Goal: Book appointment/travel/reservation

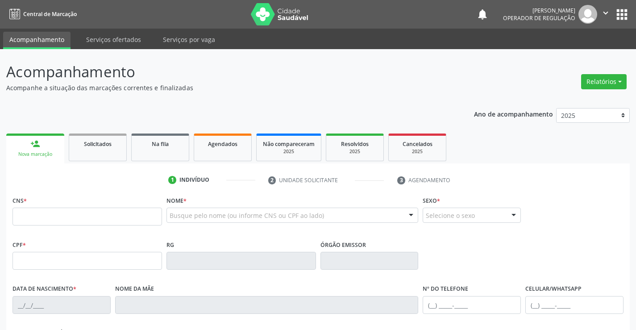
click at [47, 211] on input "text" at bounding box center [88, 217] width 150 height 18
type input "700 2034 3628 2629"
type input "1268510777"
type input "[DATE]"
type input "[PHONE_NUMBER]"
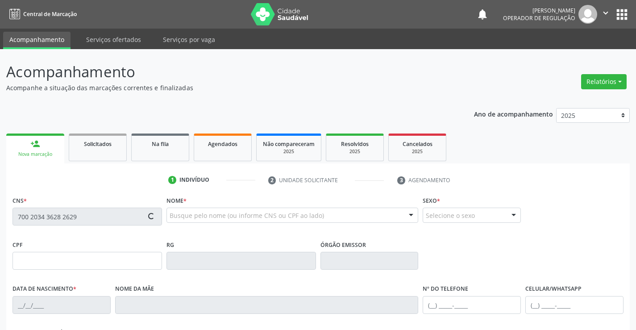
type input "[PHONE_NUMBER]"
type input "005.654.555-08"
type input "S/N"
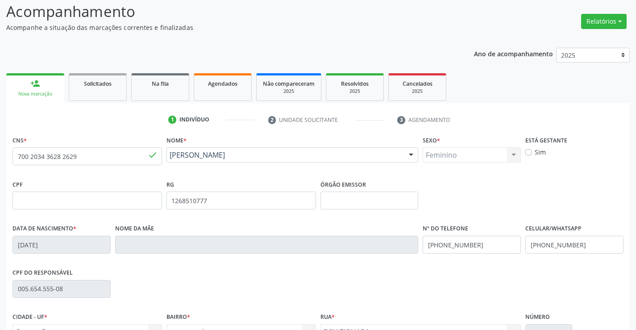
scroll to position [154, 0]
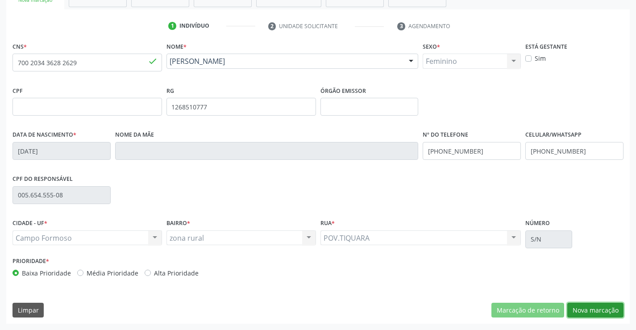
click at [593, 308] on button "Nova marcação" at bounding box center [595, 310] width 56 height 15
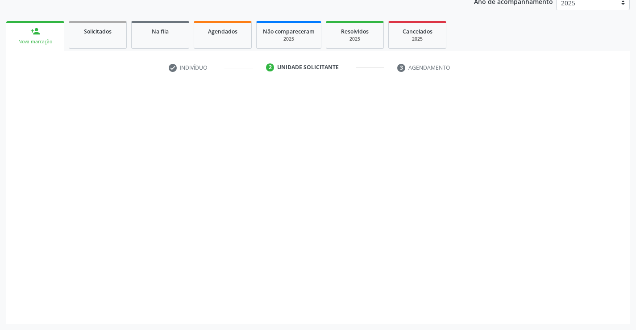
scroll to position [113, 0]
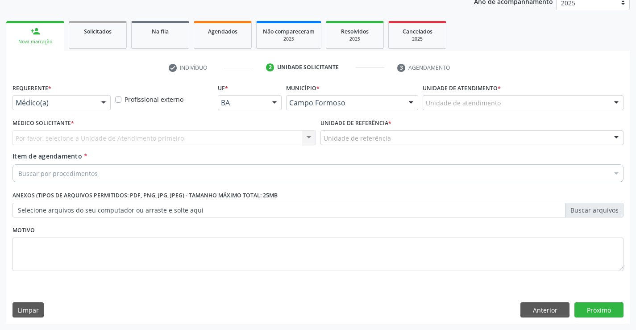
click at [93, 104] on div "Médico(a)" at bounding box center [62, 102] width 98 height 15
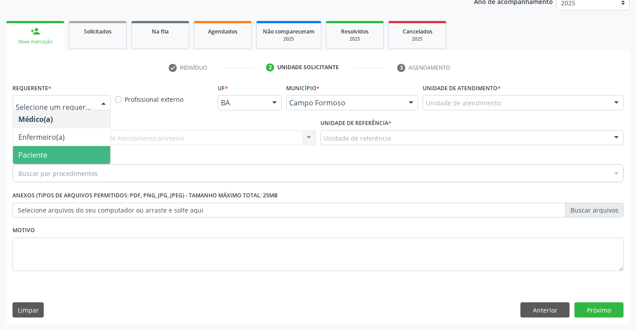
drag, startPoint x: 63, startPoint y: 151, endPoint x: 137, endPoint y: 131, distance: 77.2
click at [64, 151] on span "Paciente" at bounding box center [61, 155] width 97 height 18
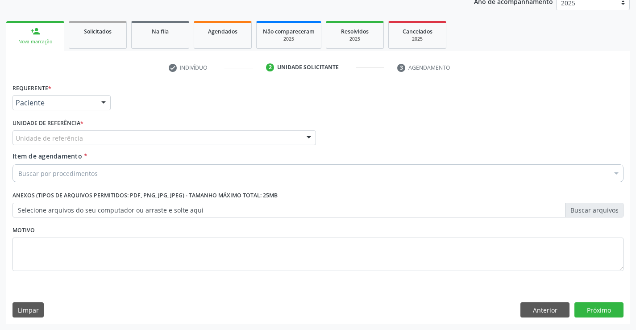
click at [137, 131] on div "Unidade de referência" at bounding box center [165, 137] width 304 height 15
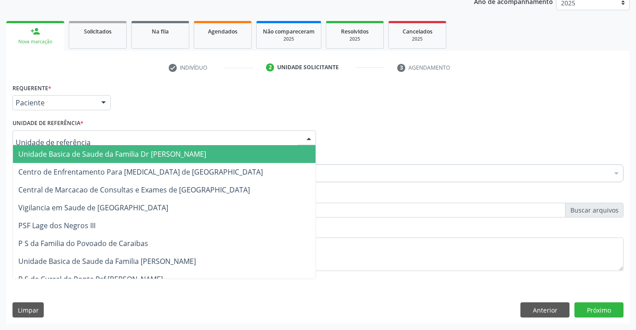
drag, startPoint x: 103, startPoint y: 150, endPoint x: 133, endPoint y: 151, distance: 30.4
click at [104, 150] on span "Unidade Basica de Saude da Familia Dr [PERSON_NAME]" at bounding box center [112, 154] width 188 height 10
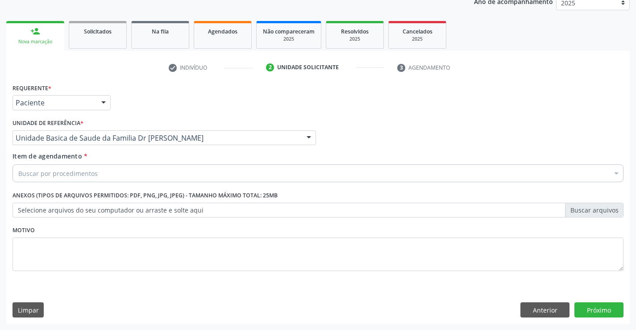
drag, startPoint x: 77, startPoint y: 179, endPoint x: 88, endPoint y: 176, distance: 11.6
click at [77, 179] on div "Buscar por procedimentos" at bounding box center [318, 173] width 611 height 18
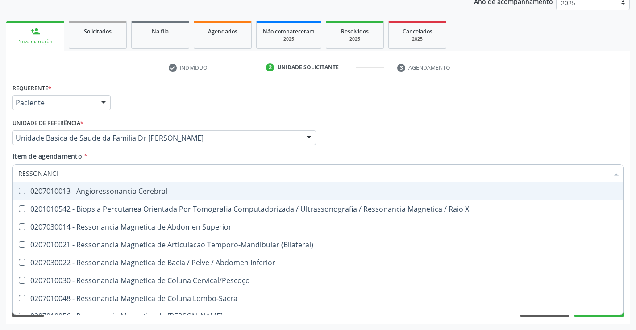
type input "RESSONANCIA"
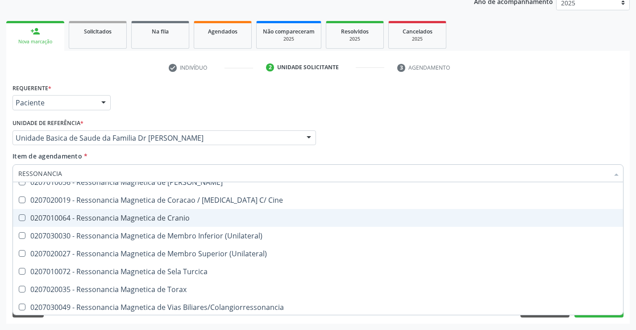
scroll to position [135, 0]
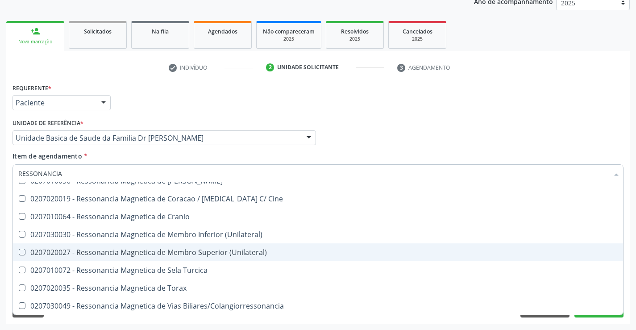
drag, startPoint x: 190, startPoint y: 248, endPoint x: 276, endPoint y: 241, distance: 86.4
click at [192, 249] on div "0207020027 - Ressonancia Magnetica de Membro Superior (Unilateral)" at bounding box center [318, 252] width 600 height 7
checkbox \(Unilateral\) "true"
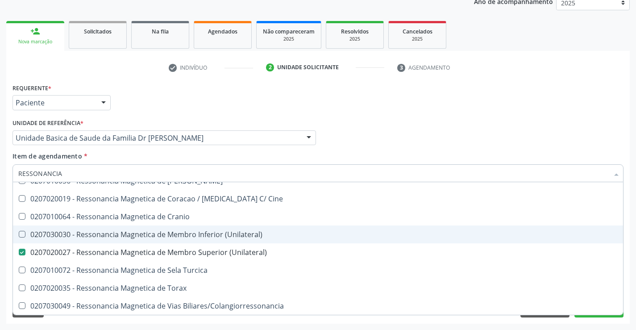
drag, startPoint x: 179, startPoint y: 236, endPoint x: 269, endPoint y: 230, distance: 89.9
click at [180, 236] on div "0207030030 - Ressonancia Magnetica de Membro Inferior (Unilateral)" at bounding box center [318, 234] width 600 height 7
checkbox \(Unilateral\) "true"
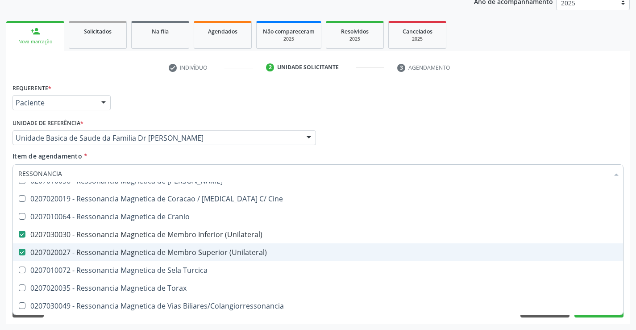
click at [141, 250] on div "0207020027 - Ressonancia Magnetica de Membro Superior (Unilateral)" at bounding box center [318, 252] width 600 height 7
checkbox \(Unilateral\) "false"
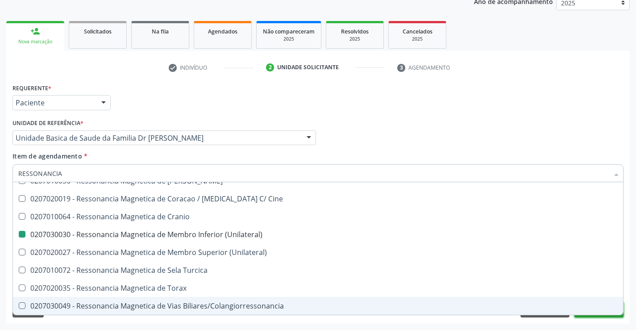
click at [586, 317] on button "Próximo" at bounding box center [599, 309] width 49 height 15
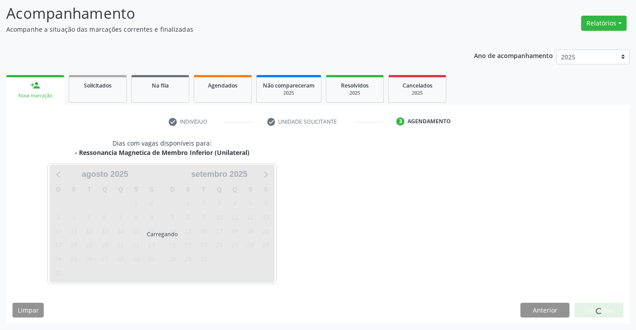
click at [582, 313] on div at bounding box center [599, 310] width 49 height 15
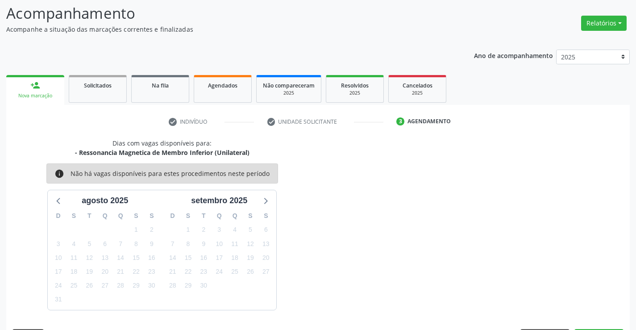
scroll to position [85, 0]
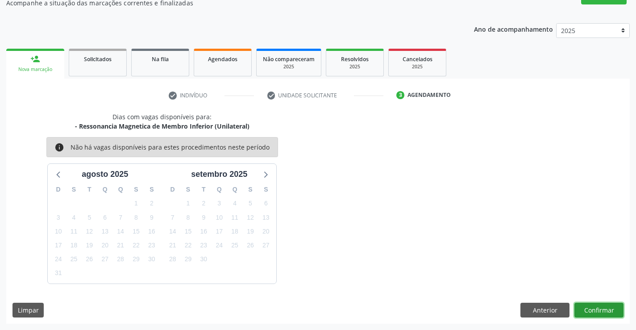
click at [606, 303] on button "Confirmar" at bounding box center [599, 310] width 49 height 15
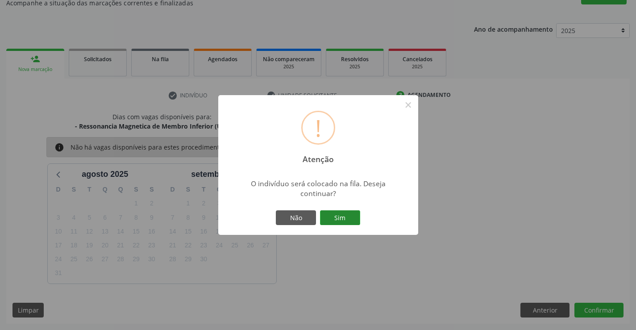
click at [340, 213] on button "Sim" at bounding box center [340, 217] width 40 height 15
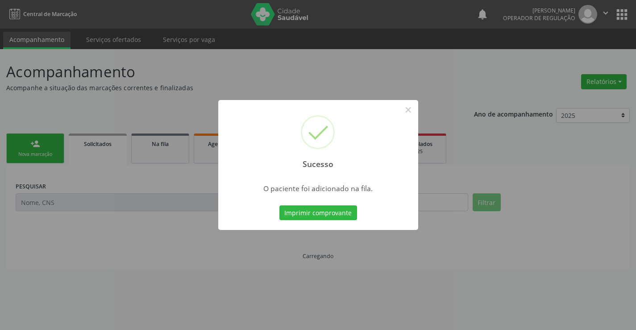
scroll to position [0, 0]
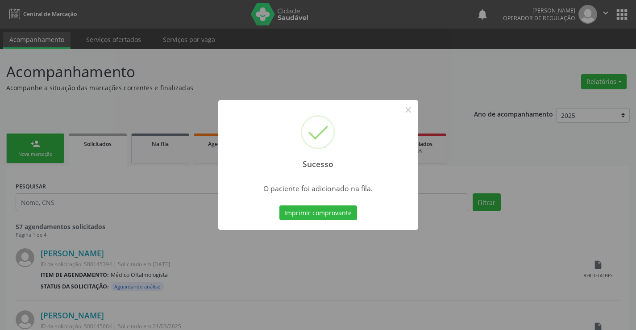
click at [340, 213] on button "Imprimir comprovante" at bounding box center [318, 212] width 78 height 15
